Goal: Task Accomplishment & Management: Manage account settings

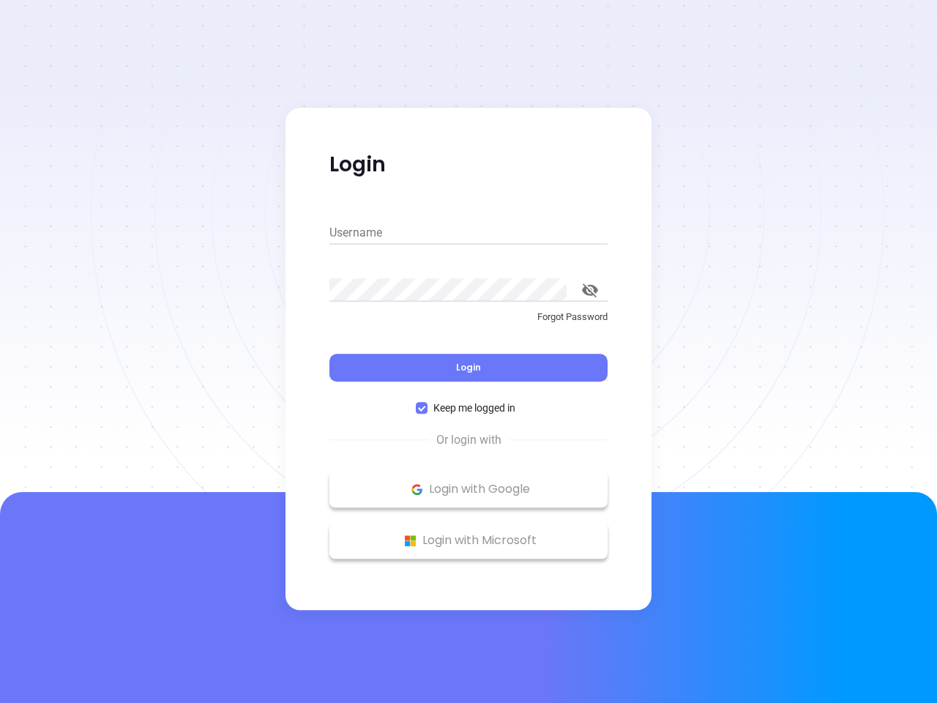
click at [468, 351] on div "Login" at bounding box center [468, 358] width 278 height 45
click at [468, 233] on input "Username" at bounding box center [468, 232] width 278 height 23
click at [590, 290] on icon "toggle password visibility" at bounding box center [590, 290] width 16 height 14
click at [468, 367] on span "Login" at bounding box center [468, 367] width 25 height 12
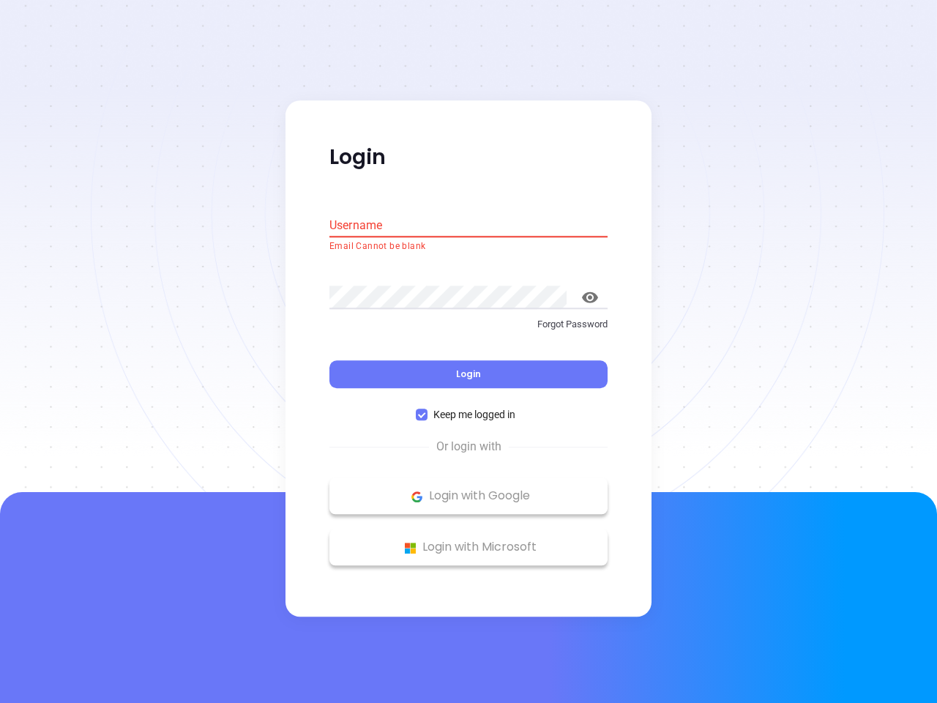
click at [468, 408] on span "Keep me logged in" at bounding box center [474, 415] width 94 height 16
click at [427, 409] on input "Keep me logged in" at bounding box center [422, 415] width 12 height 12
checkbox input "false"
click at [468, 489] on p "Login with Google" at bounding box center [468, 496] width 263 height 22
click at [468, 540] on p "Login with Microsoft" at bounding box center [468, 547] width 263 height 22
